Goal: Task Accomplishment & Management: Manage account settings

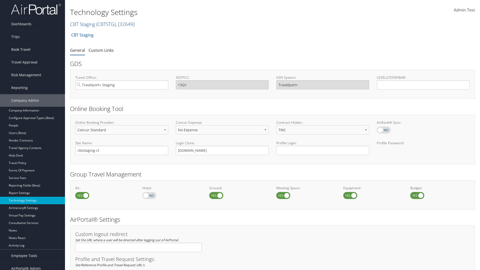
click at [83, 24] on link "CBT Staging ( CBTSTG ) , [ 32649 ]" at bounding box center [102, 24] width 65 height 7
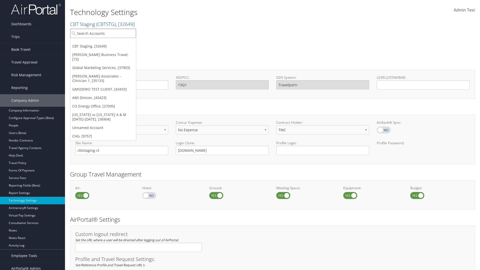
click at [103, 33] on input "search" at bounding box center [103, 33] width 66 height 9
type input "CBTSTG"
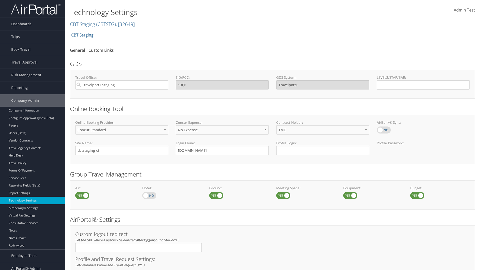
select select "4"
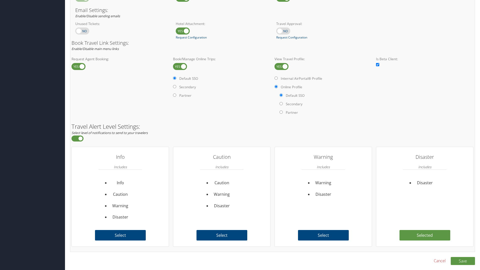
scroll to position [306, 0]
click at [0, 0] on link "Book/Manage Online Trips" at bounding box center [0, 0] width 0 height 0
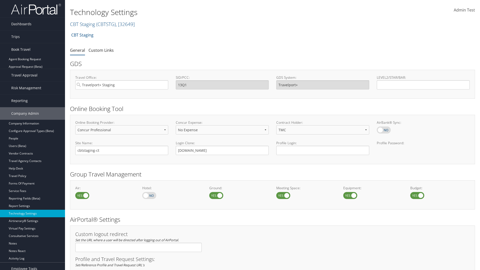
scroll to position [0, 0]
